Goal: Navigation & Orientation: Find specific page/section

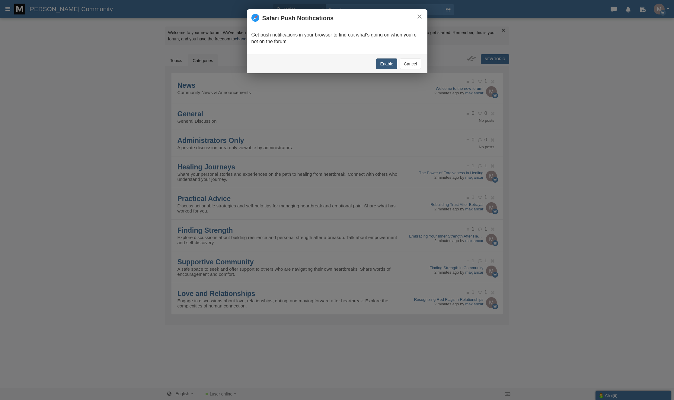
click at [393, 63] on button "Enable" at bounding box center [386, 64] width 21 height 11
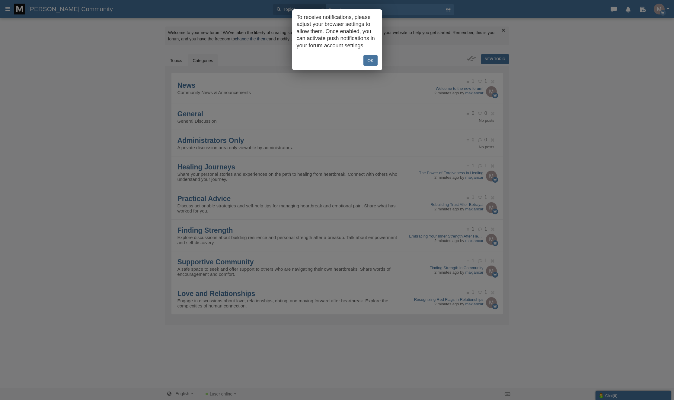
click at [363, 64] on link "OK" at bounding box center [370, 60] width 14 height 11
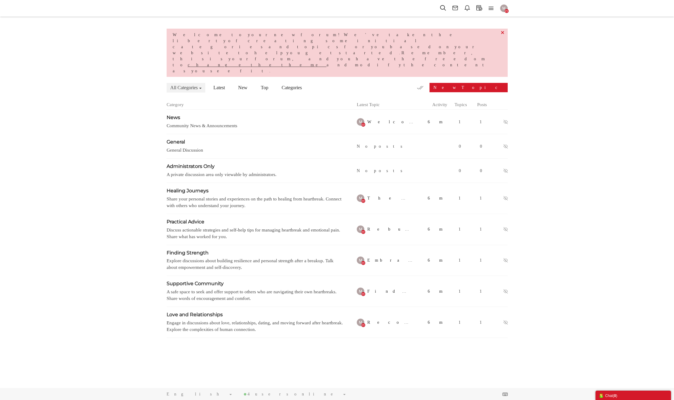
click at [503, 31] on button "button" at bounding box center [502, 32] width 7 height 7
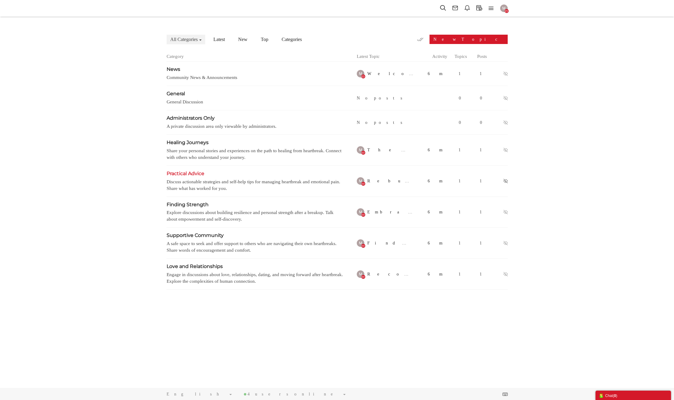
click at [202, 171] on span "Practical Advice" at bounding box center [185, 174] width 38 height 6
